Goal: Task Accomplishment & Management: Use online tool/utility

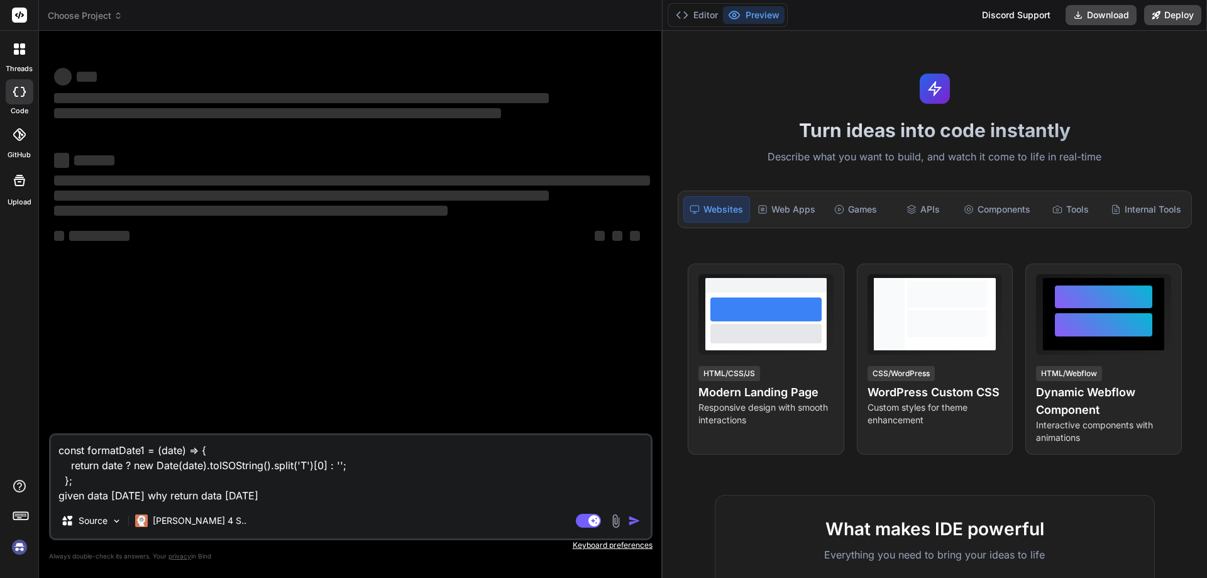
type textarea "x"
drag, startPoint x: 424, startPoint y: 214, endPoint x: 1206, endPoint y: 176, distance: 782.8
click at [1206, 176] on div "Choose Project Created with Pixso. Bind AI Web Search Created with Pixso. Code …" at bounding box center [623, 289] width 1168 height 578
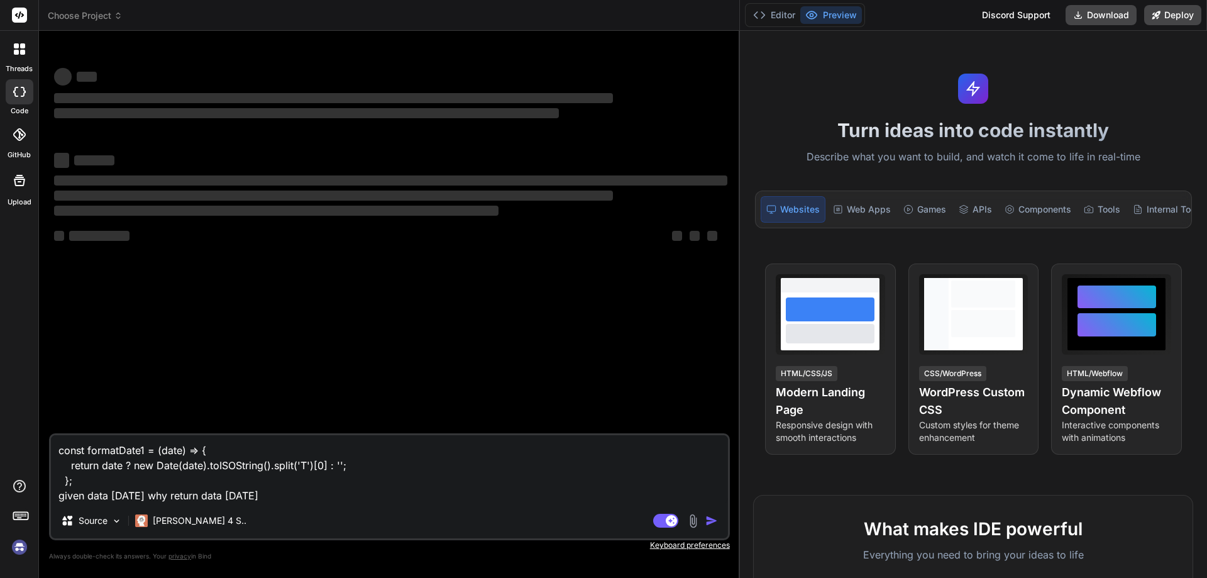
click at [313, 493] on textarea "const formatDate1 = (date) => { return date ? new Date(date).toISOString().spli…" at bounding box center [389, 469] width 677 height 68
drag, startPoint x: 313, startPoint y: 493, endPoint x: 33, endPoint y: 421, distance: 289.3
click at [33, 421] on div "threads code GitHub Upload Choose Project Created with Pixso. Bind AI Web Searc…" at bounding box center [603, 289] width 1207 height 578
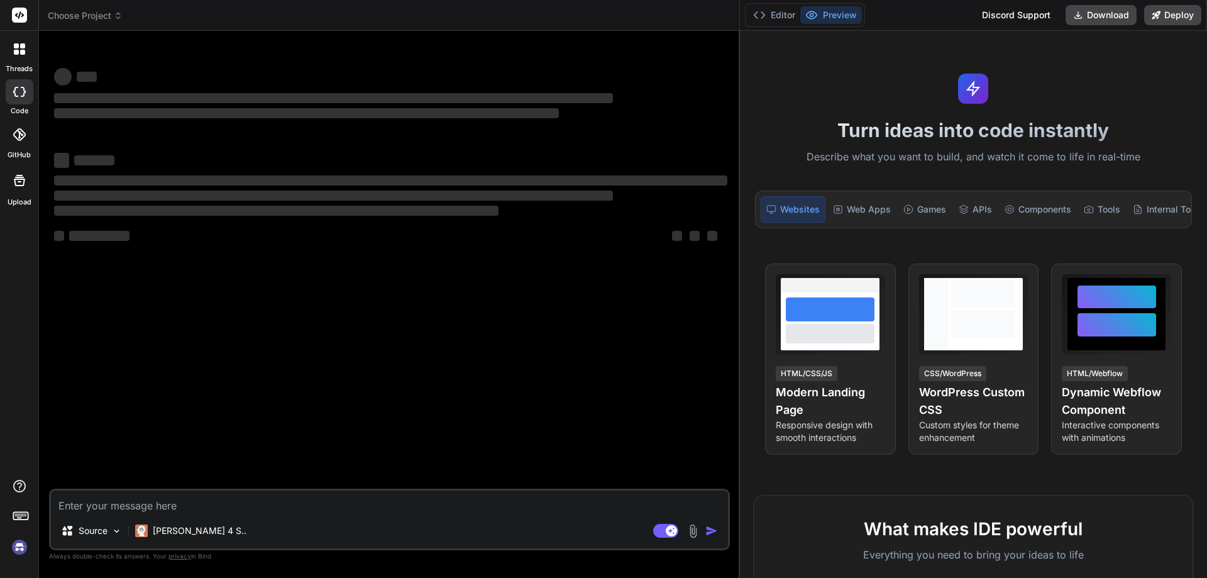
type textarea "x"
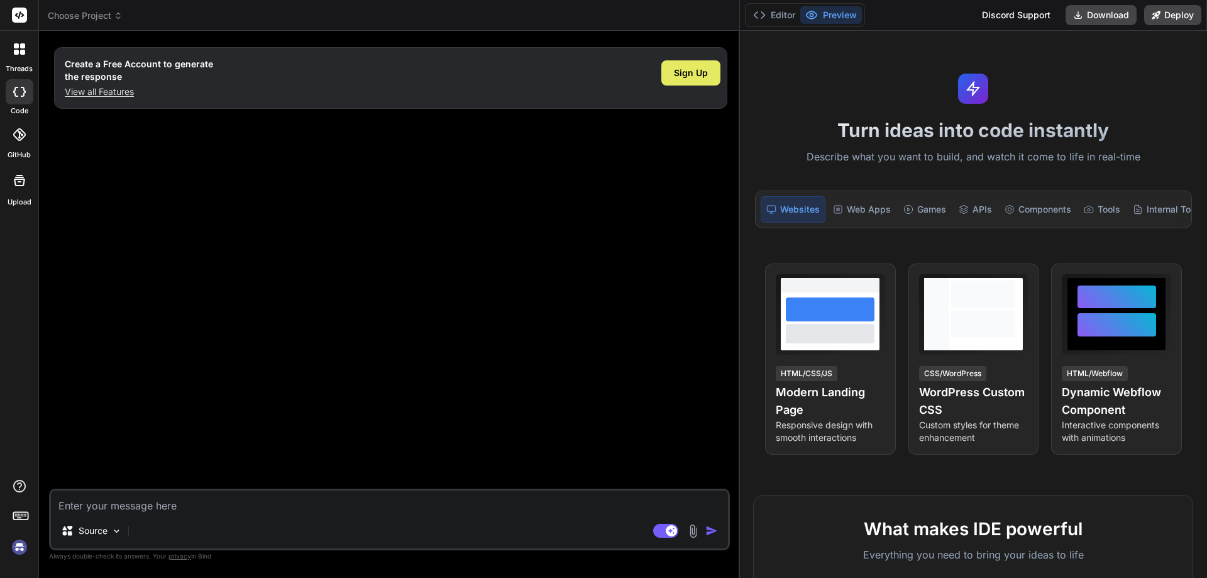
click at [694, 76] on span "Sign Up" at bounding box center [691, 73] width 34 height 13
type textarea "x"
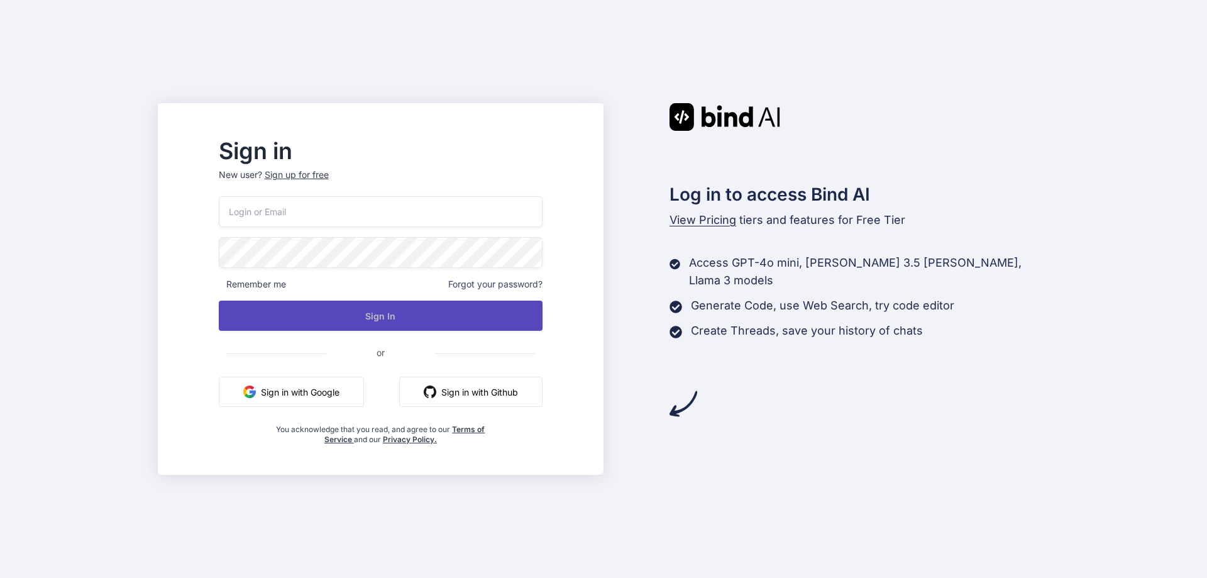
type input "[EMAIL_ADDRESS][DOMAIN_NAME]"
click at [415, 317] on button "Sign In" at bounding box center [381, 315] width 324 height 30
